Goal: Information Seeking & Learning: Learn about a topic

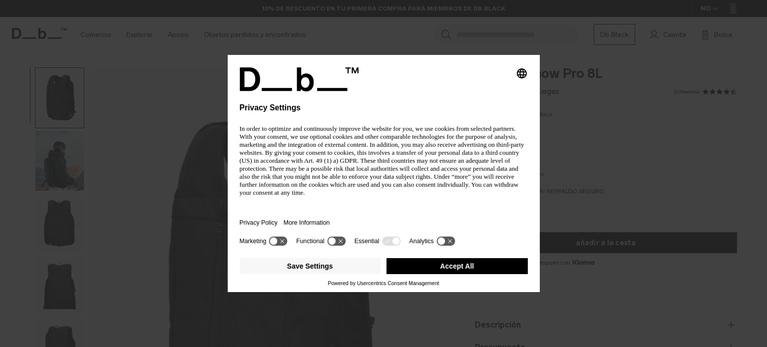
drag, startPoint x: 0, startPoint y: 0, endPoint x: 332, endPoint y: 182, distance: 378.4
click at [332, 211] on div "More Information" at bounding box center [309, 222] width 52 height 23
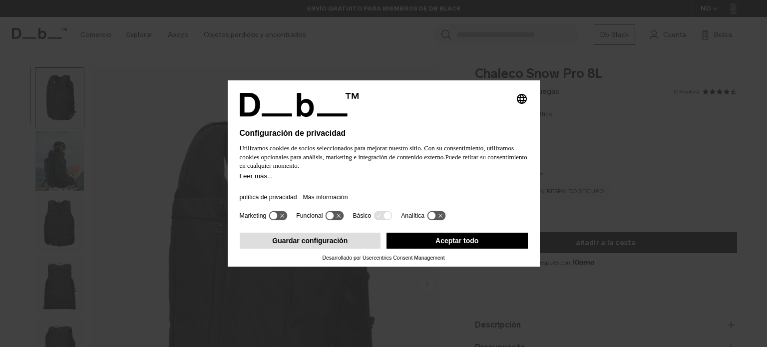
click at [301, 242] on font "Guardar configuración" at bounding box center [309, 241] width 75 height 8
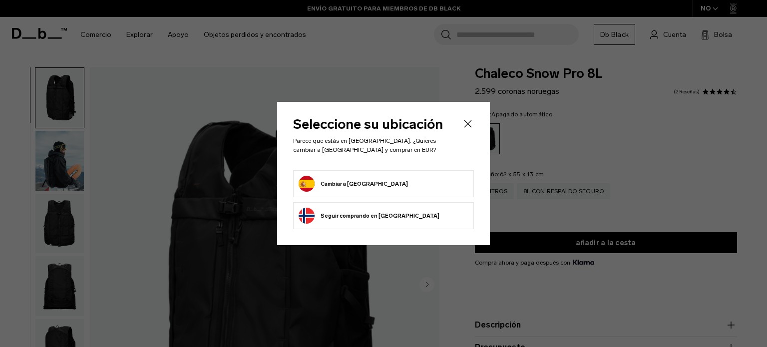
click at [346, 186] on button "Cambiar a [GEOGRAPHIC_DATA]" at bounding box center [352, 184] width 109 height 16
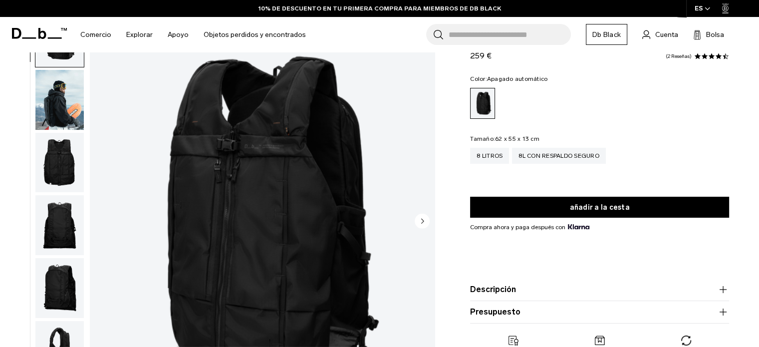
scroll to position [50, 0]
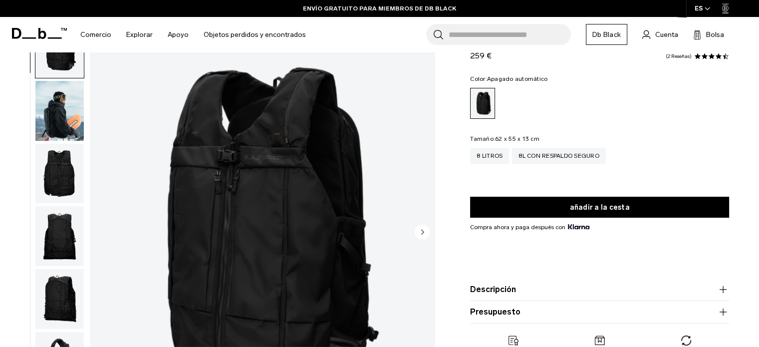
click at [63, 172] on img "button" at bounding box center [59, 174] width 48 height 60
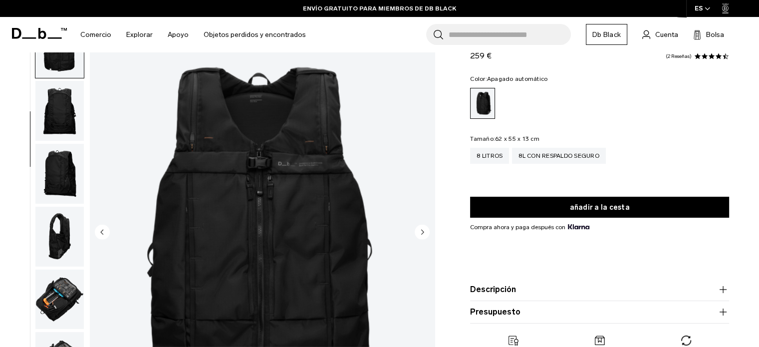
scroll to position [126, 0]
click at [53, 178] on img "button" at bounding box center [59, 173] width 48 height 60
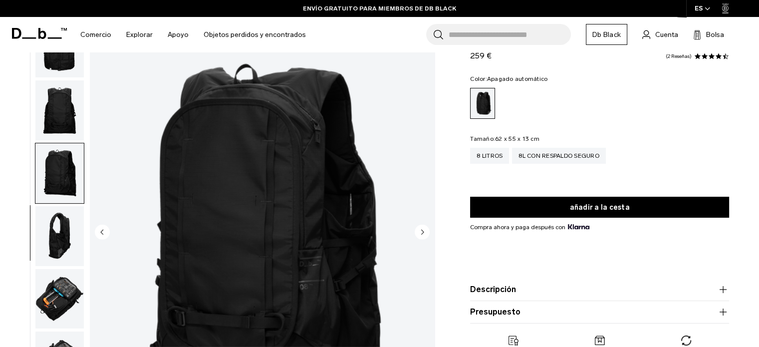
scroll to position [132, 0]
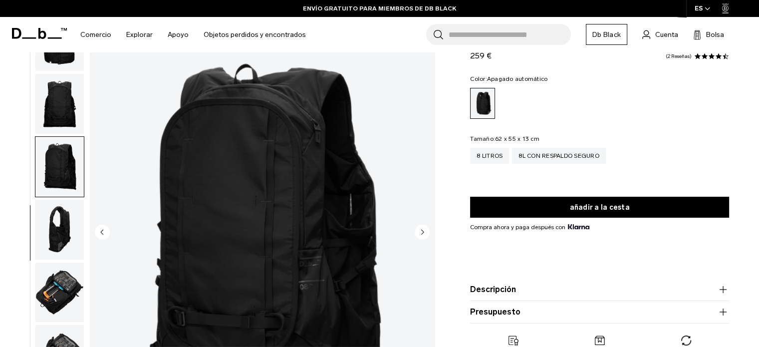
click at [54, 226] on img "button" at bounding box center [59, 230] width 48 height 60
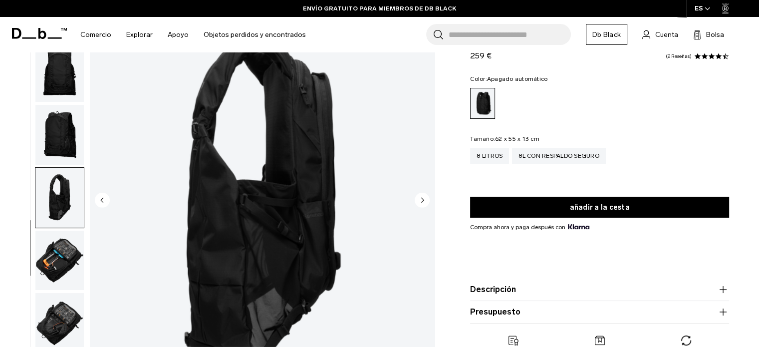
scroll to position [100, 0]
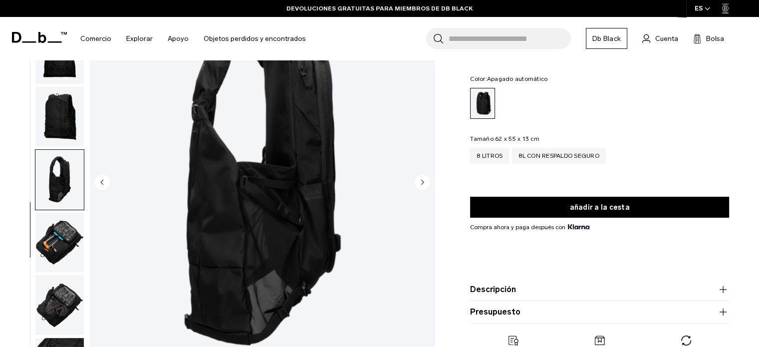
click at [62, 234] on img "button" at bounding box center [59, 243] width 48 height 60
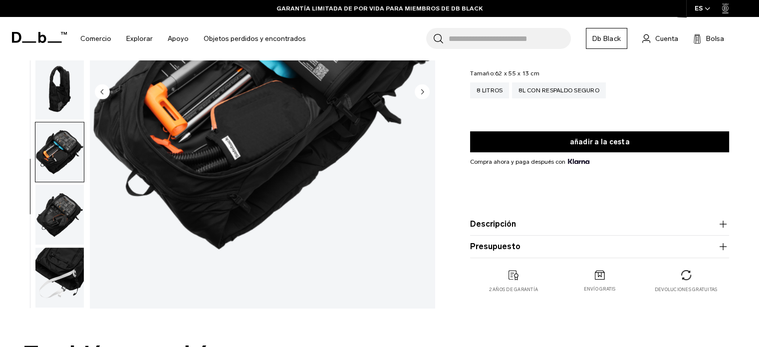
scroll to position [200, 0]
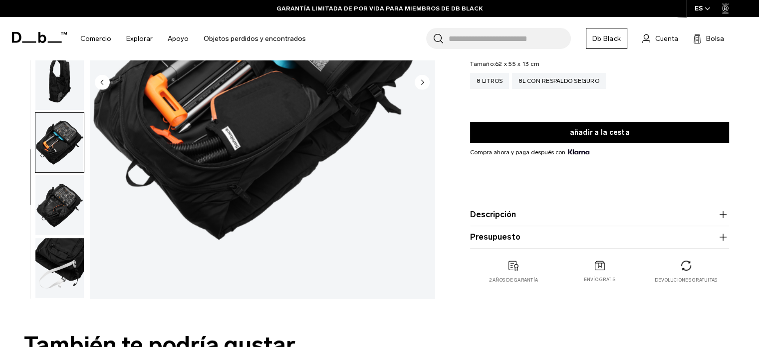
click at [57, 213] on img "button" at bounding box center [59, 205] width 48 height 60
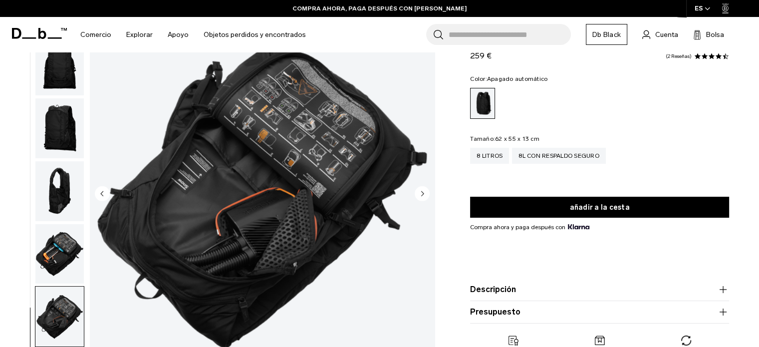
scroll to position [150, 0]
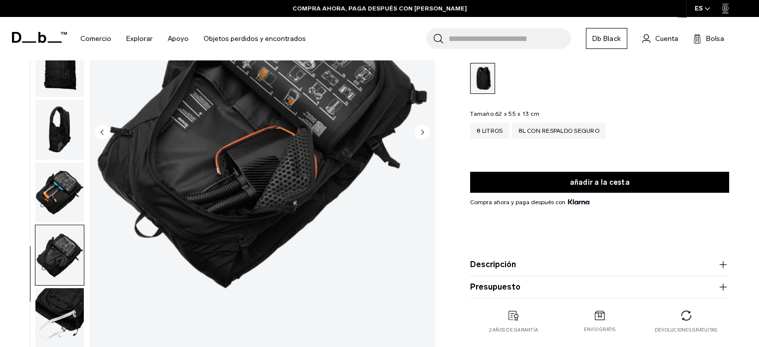
click at [63, 300] on img "button" at bounding box center [59, 318] width 48 height 60
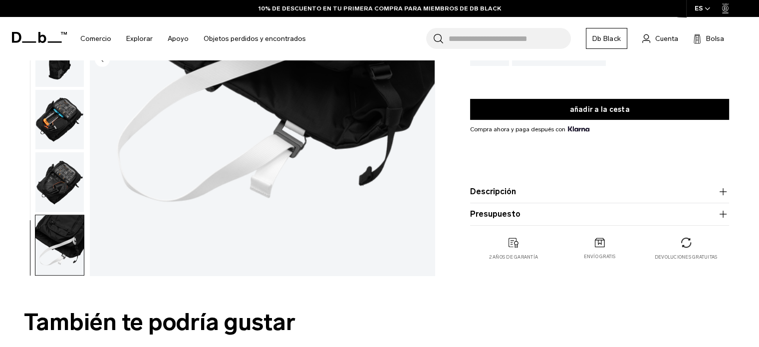
scroll to position [250, 0]
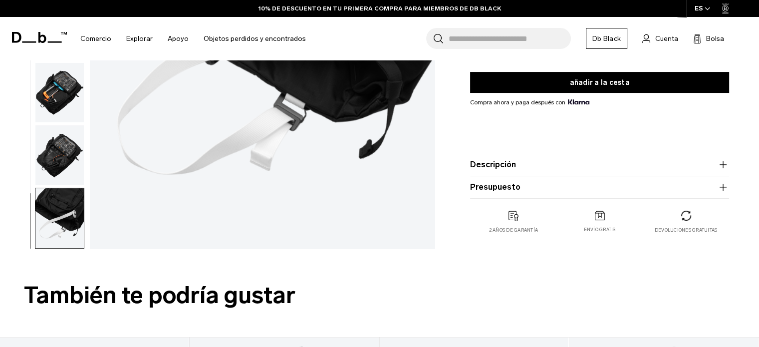
click at [721, 166] on icon "button" at bounding box center [723, 165] width 12 height 12
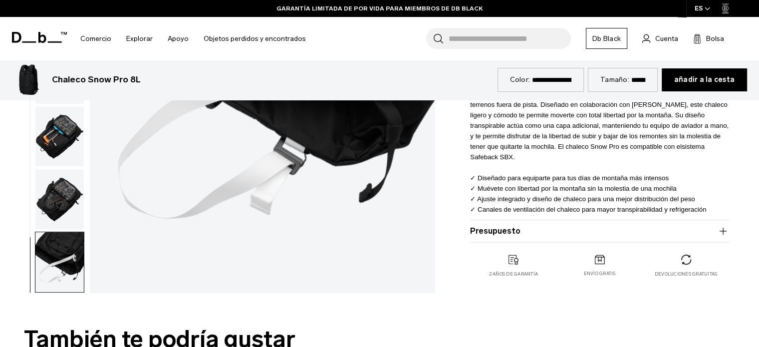
click at [717, 229] on button "Presupuesto" at bounding box center [599, 231] width 259 height 12
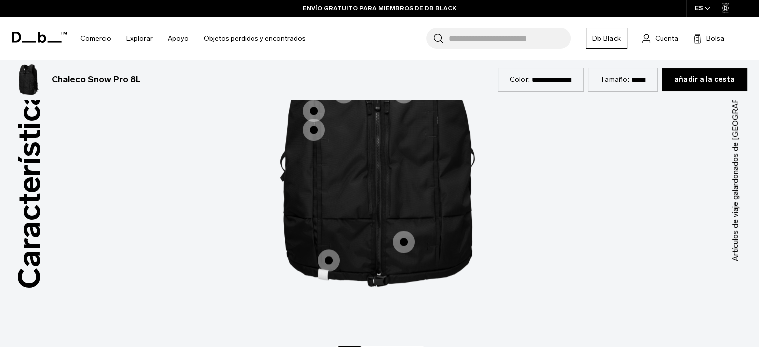
scroll to position [1348, 0]
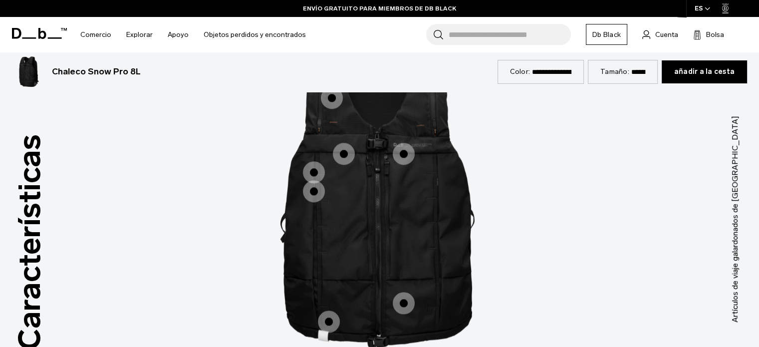
click at [331, 109] on span "1 / 3" at bounding box center [332, 98] width 22 height 22
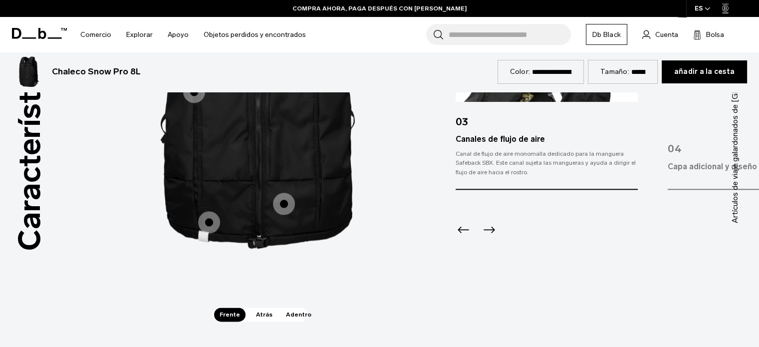
scroll to position [1447, 0]
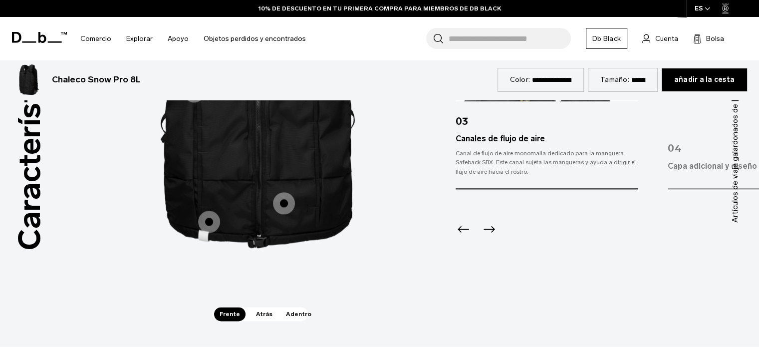
click at [493, 232] on icon "Siguiente diapositiva" at bounding box center [489, 229] width 11 height 6
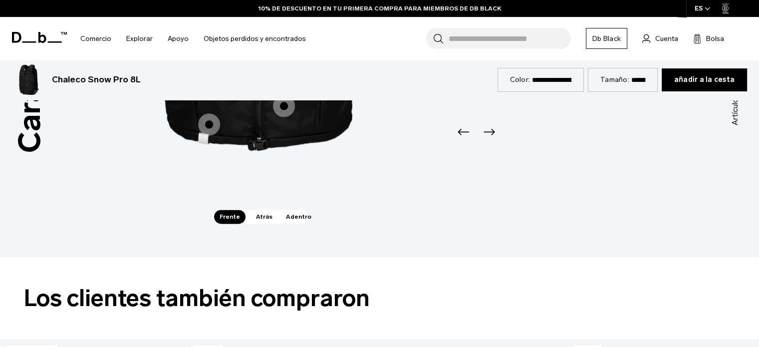
scroll to position [1547, 0]
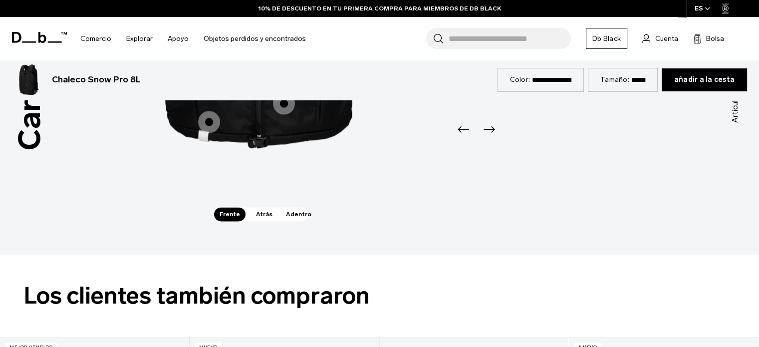
click at [492, 137] on icon "Siguiente diapositiva" at bounding box center [489, 129] width 16 height 16
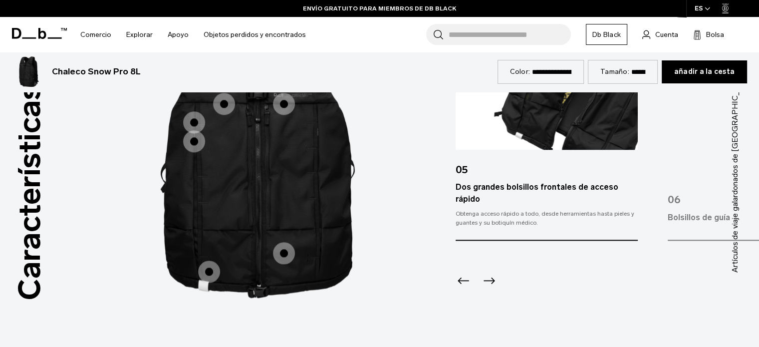
scroll to position [1497, 0]
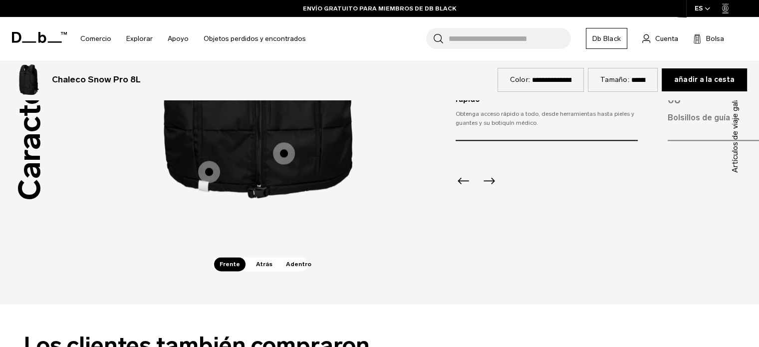
click at [491, 189] on icon "Siguiente diapositiva" at bounding box center [489, 181] width 16 height 16
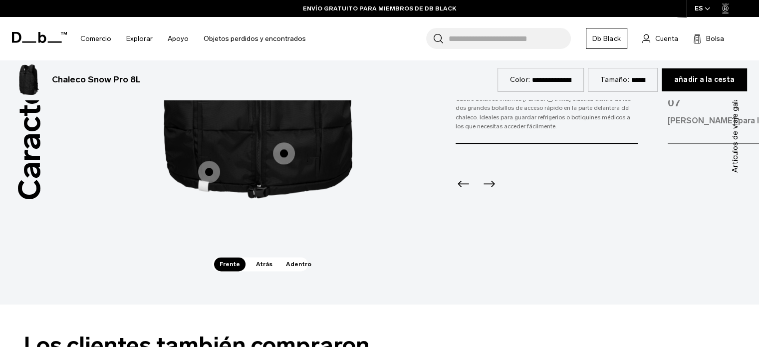
scroll to position [1397, 0]
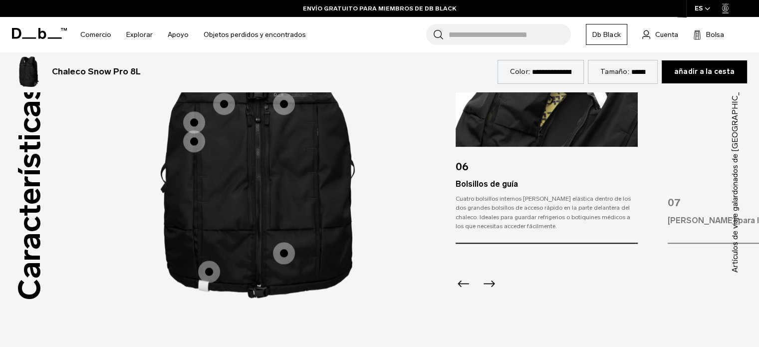
click at [287, 115] on span "1 / 3" at bounding box center [284, 104] width 22 height 22
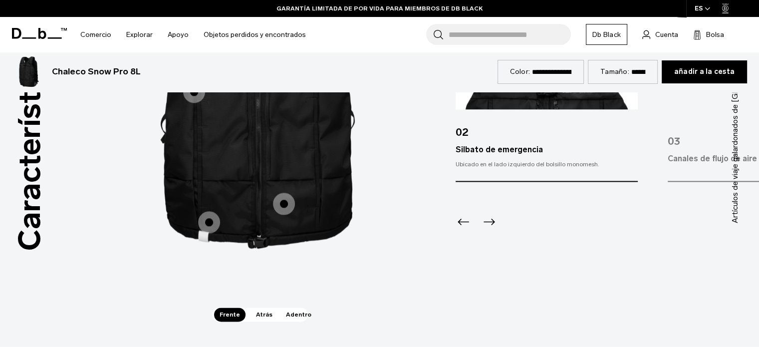
scroll to position [1447, 0]
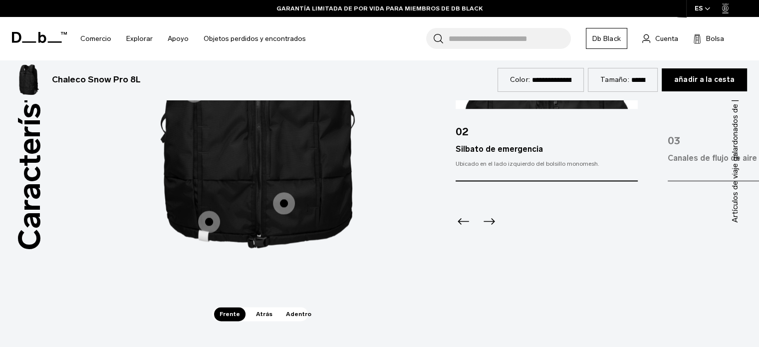
click at [287, 214] on span "1 / 3" at bounding box center [284, 203] width 22 height 22
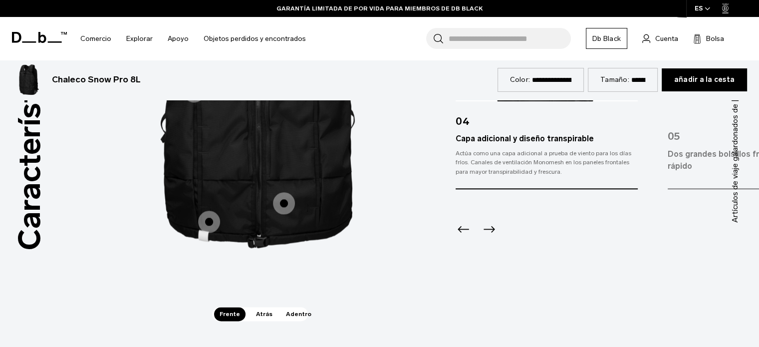
click at [208, 233] on span "1 / 3" at bounding box center [209, 222] width 22 height 22
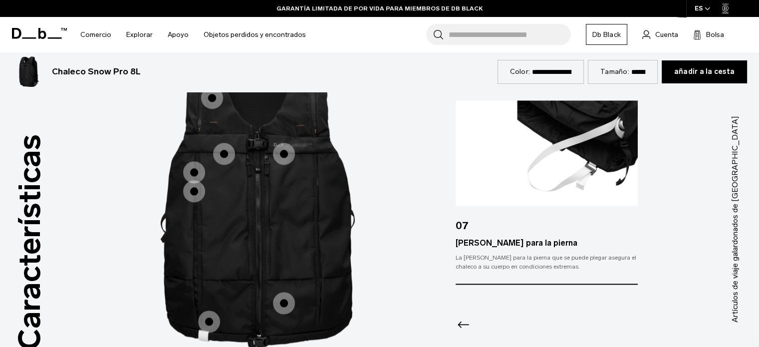
scroll to position [1397, 0]
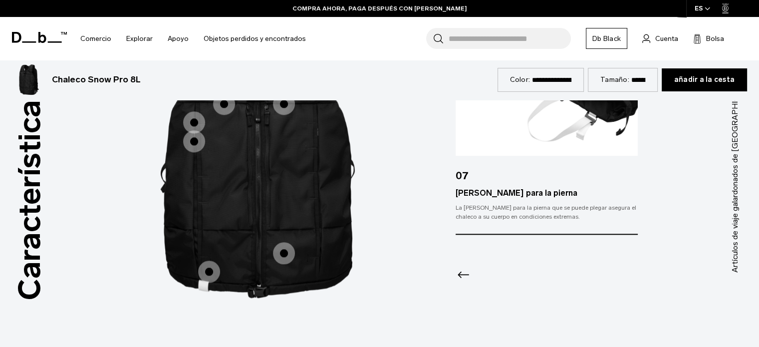
click at [193, 133] on span "1 / 3" at bounding box center [194, 122] width 22 height 22
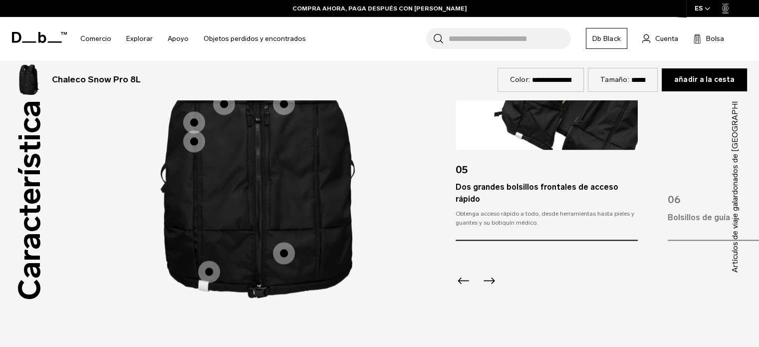
click at [196, 152] on span "1 / 3" at bounding box center [194, 141] width 22 height 22
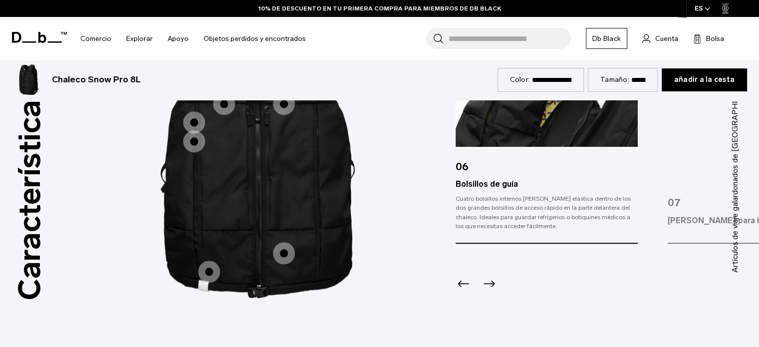
click at [227, 115] on span "1 / 3" at bounding box center [224, 104] width 22 height 22
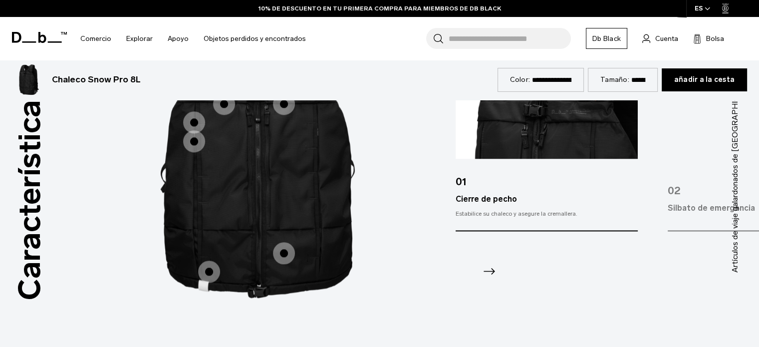
click at [208, 59] on span "1 / 3" at bounding box center [212, 48] width 22 height 22
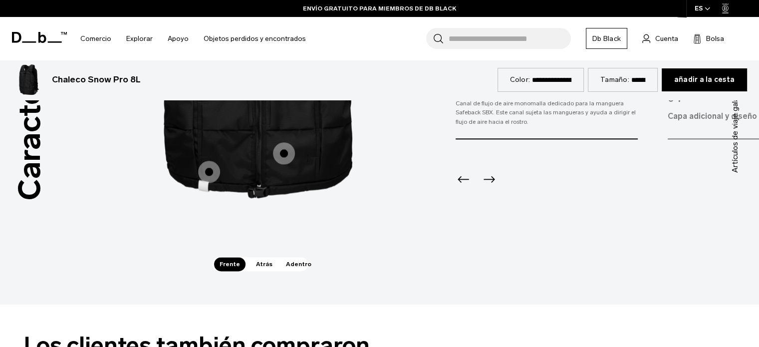
scroll to position [1597, 0]
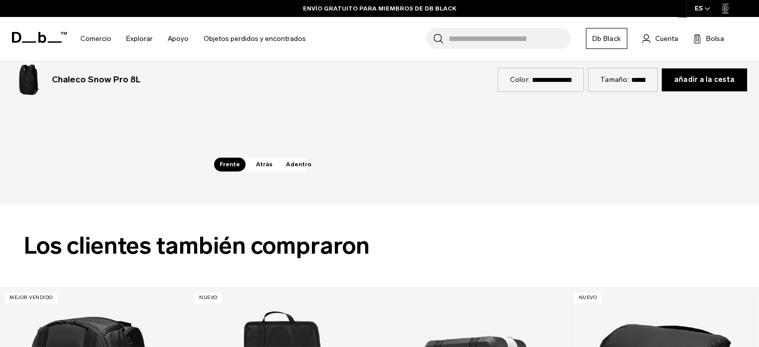
click at [264, 168] on font "Atrás" at bounding box center [264, 164] width 16 height 7
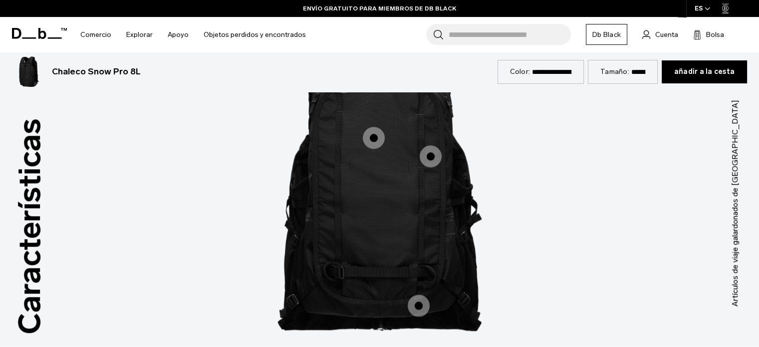
scroll to position [1348, 0]
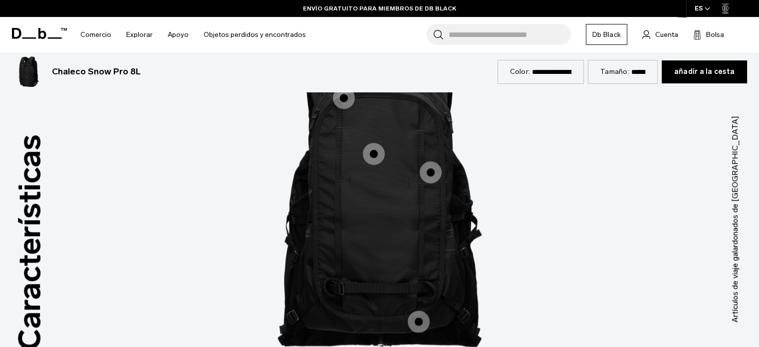
click at [342, 90] on span "2 / 3" at bounding box center [344, 79] width 22 height 22
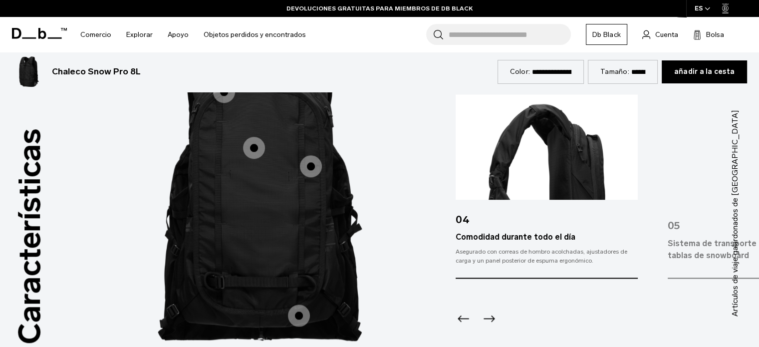
scroll to position [1397, 0]
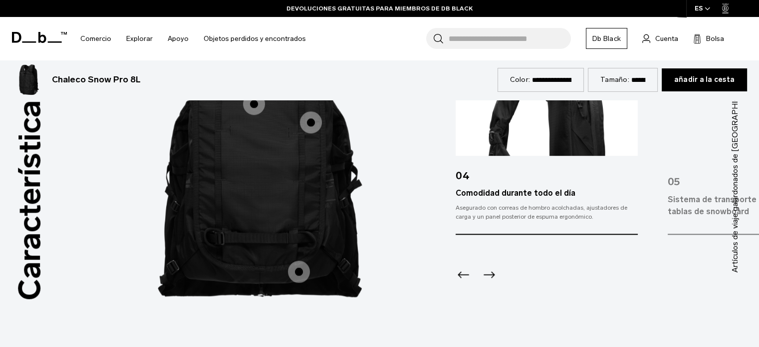
click at [226, 59] on span "2 / 3" at bounding box center [224, 48] width 22 height 22
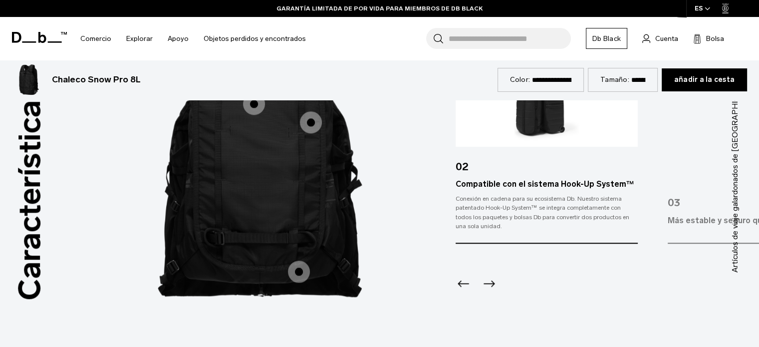
click at [254, 115] on span "2 / 3" at bounding box center [254, 104] width 22 height 22
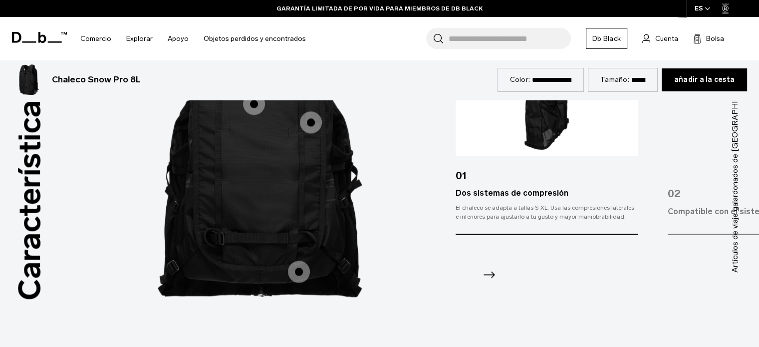
click at [315, 133] on span "2 / 3" at bounding box center [311, 122] width 22 height 22
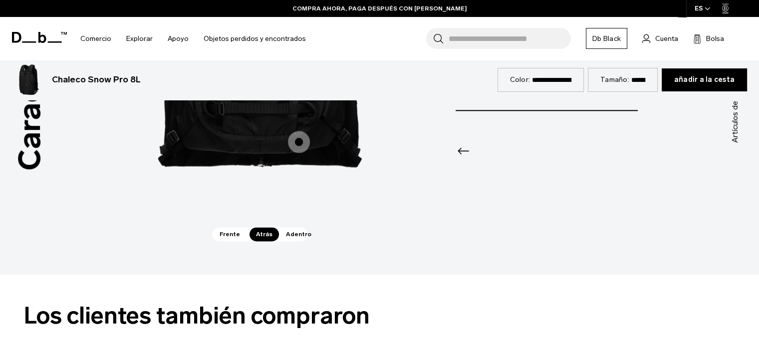
scroll to position [1547, 0]
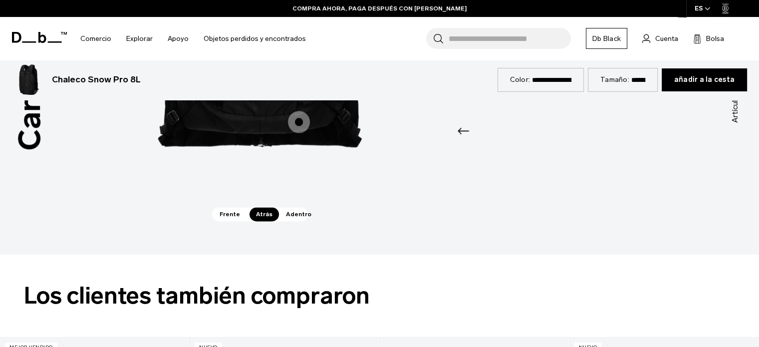
click at [299, 133] on span "2 / 3" at bounding box center [299, 122] width 22 height 22
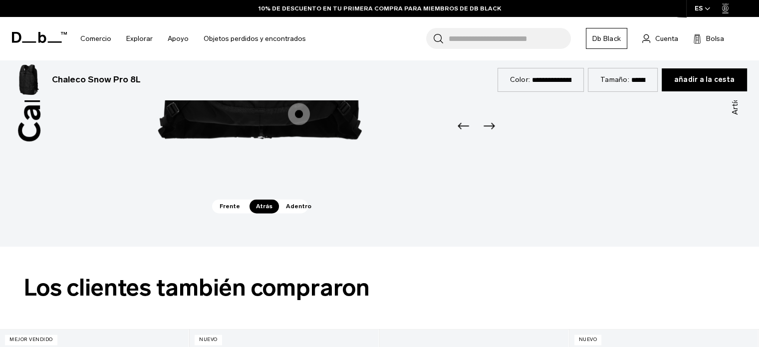
scroll to position [1647, 0]
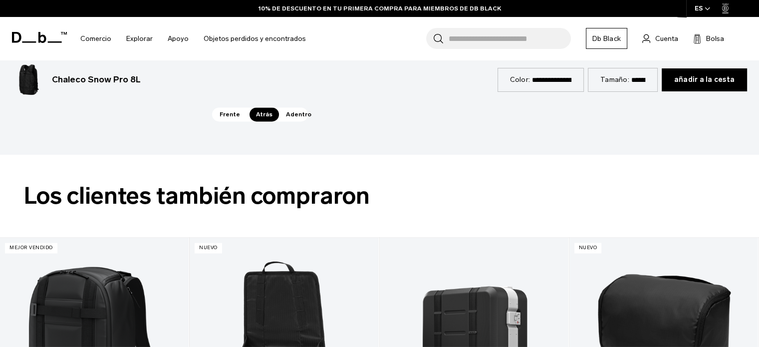
click at [296, 118] on font "Adentro" at bounding box center [298, 114] width 25 height 7
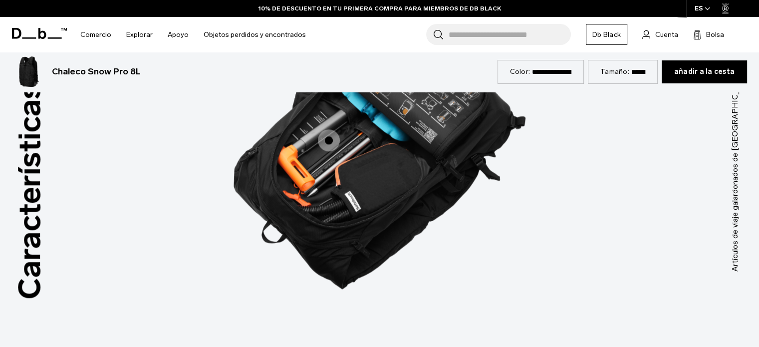
scroll to position [1397, 0]
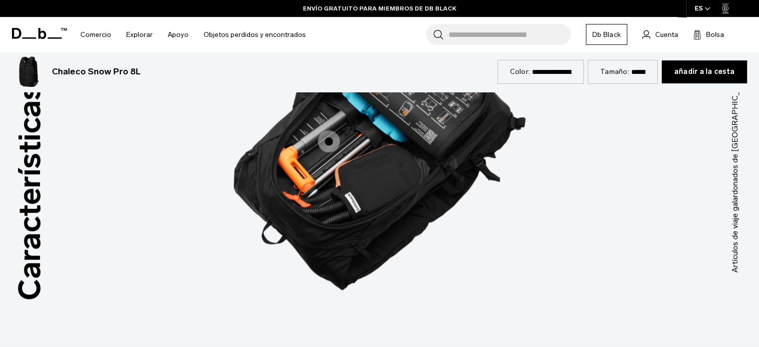
click at [330, 152] on span "3 / 3" at bounding box center [329, 141] width 22 height 22
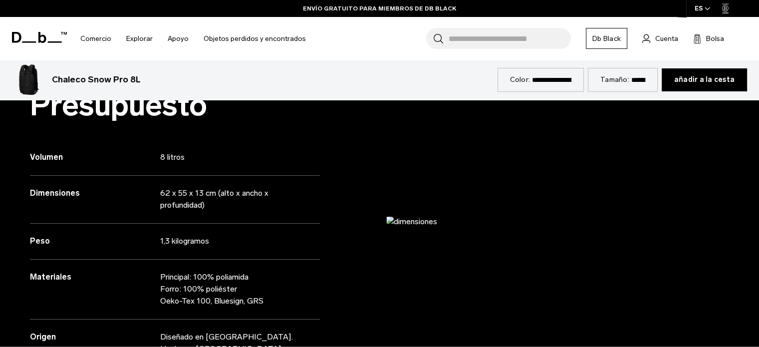
scroll to position [898, 0]
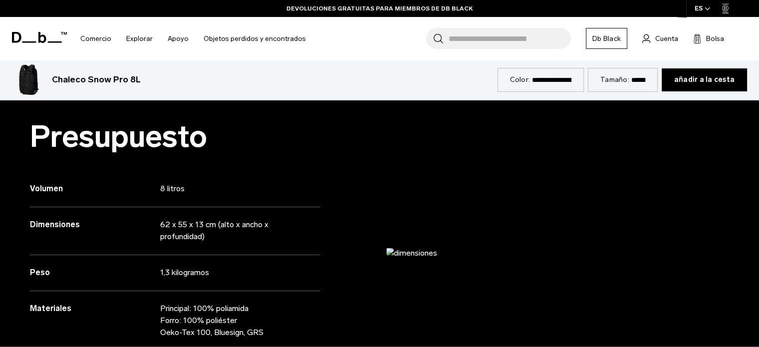
drag, startPoint x: 156, startPoint y: 75, endPoint x: 49, endPoint y: 78, distance: 106.8
click at [49, 78] on div "Chaleco Snow Pro 8L 259 €" at bounding box center [255, 80] width 486 height 32
copy font "Chaleco Snow Pro 8L"
